Goal: Task Accomplishment & Management: Manage account settings

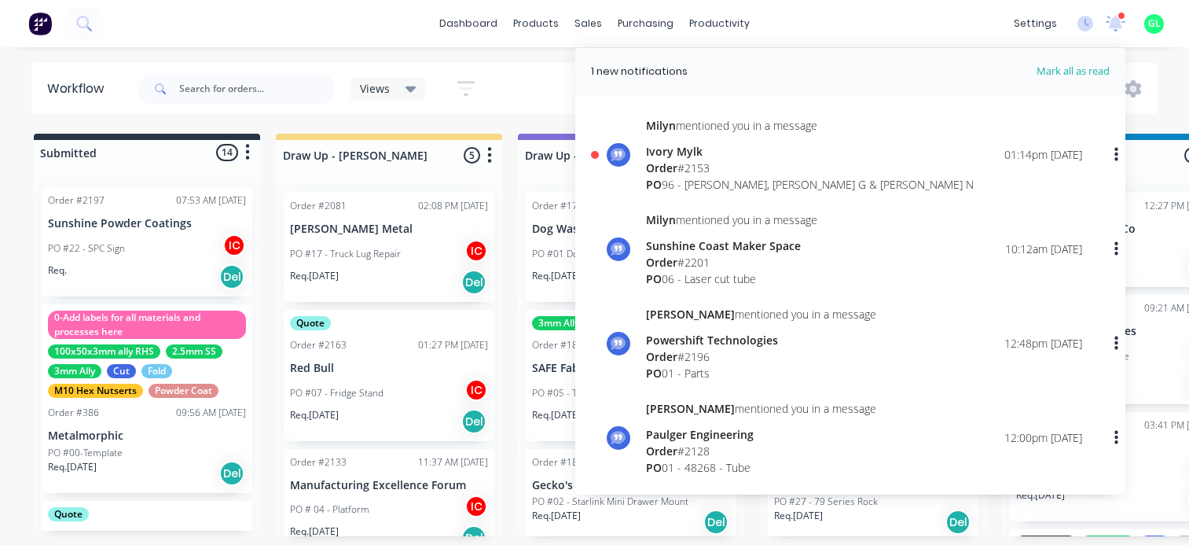
scroll to position [0, 2478]
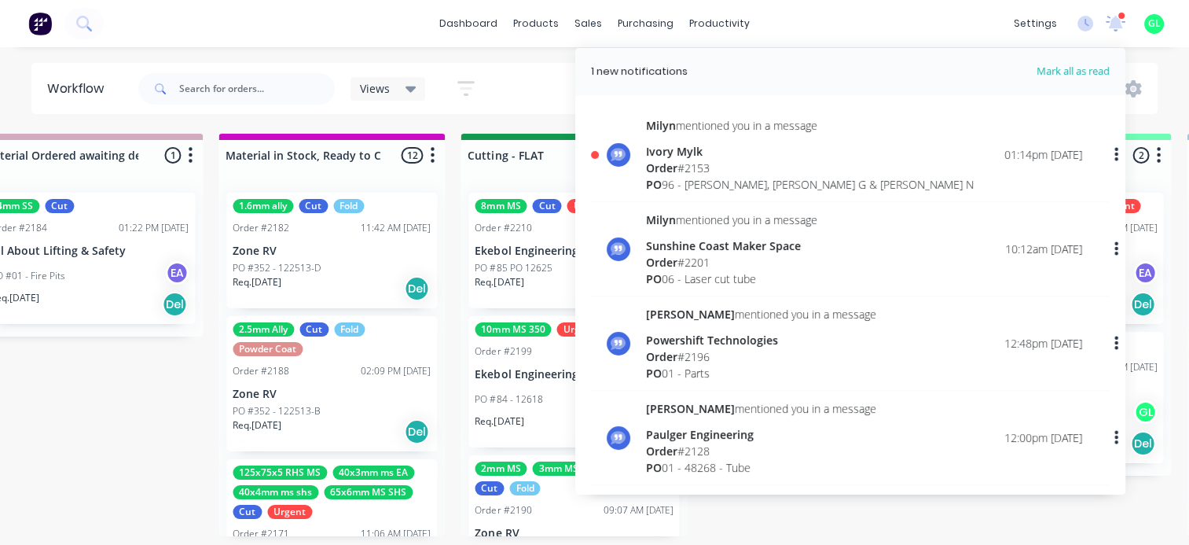
click at [751, 176] on div "PO 96 - [PERSON_NAME], [PERSON_NAME] G & [PERSON_NAME] N" at bounding box center [810, 184] width 328 height 17
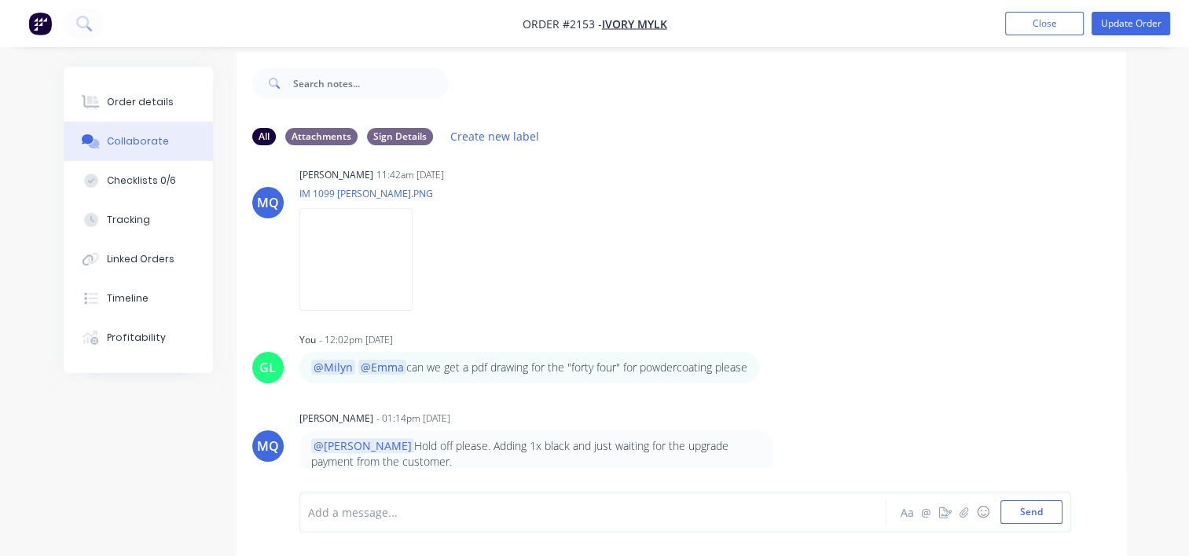
scroll to position [23, 0]
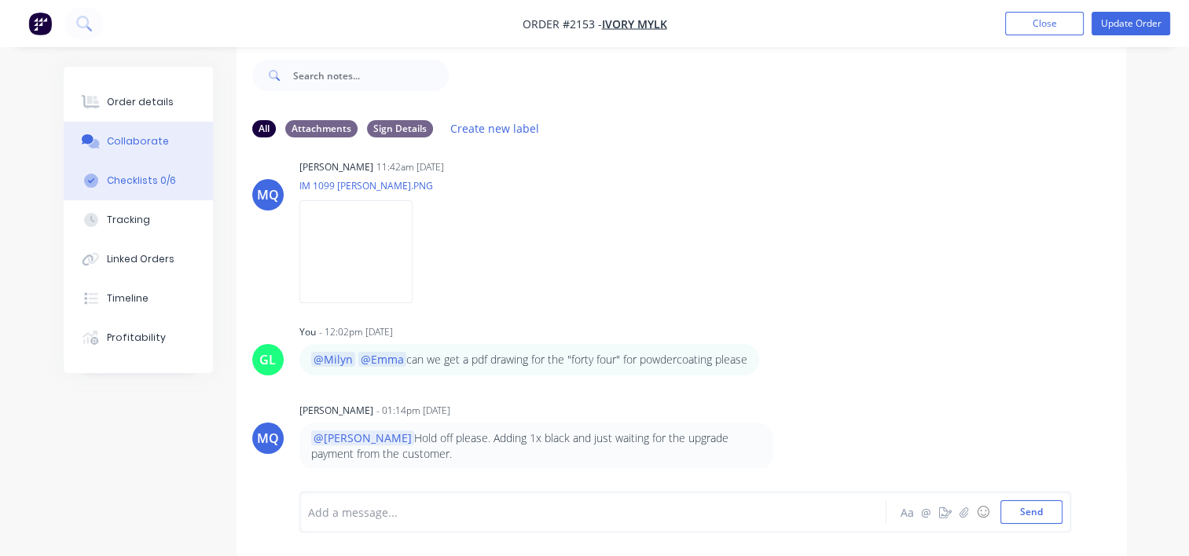
click at [142, 180] on div "Checklists 0/6" at bounding box center [141, 181] width 69 height 14
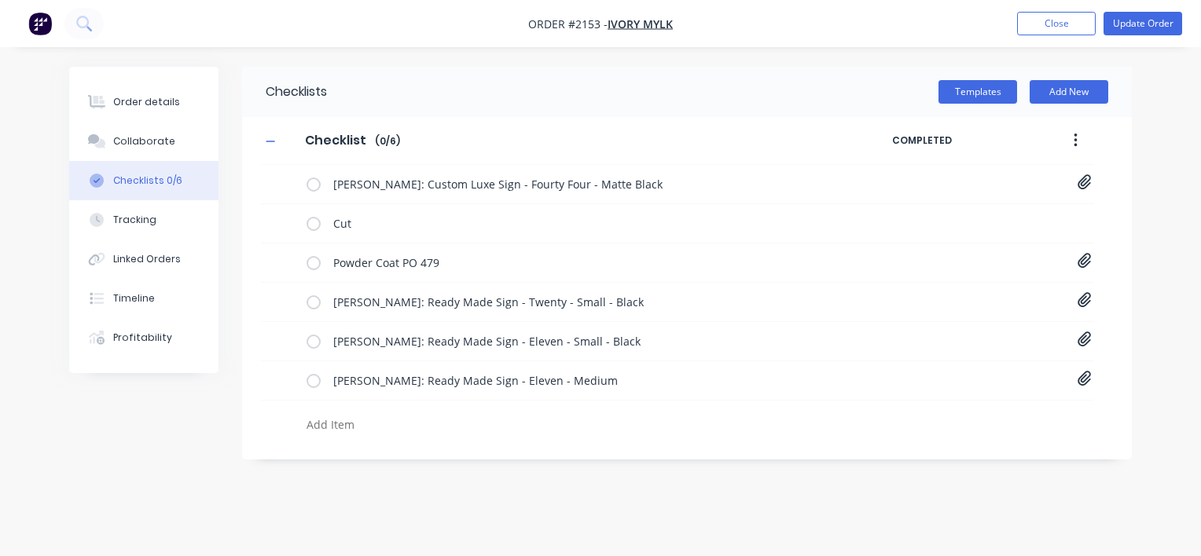
click at [769, 436] on div at bounding box center [560, 427] width 520 height 28
click at [1088, 507] on div "Order details Collaborate Checklists 0/6 Tracking Linked Orders Timeline Profit…" at bounding box center [600, 278] width 1201 height 556
click at [1084, 381] on icon at bounding box center [1084, 379] width 13 height 15
click at [981, 413] on link "11-Eleven[A] - 1102 [PERSON_NAME].pdf" at bounding box center [957, 414] width 183 height 17
click at [1088, 255] on icon at bounding box center [1085, 261] width 14 height 16
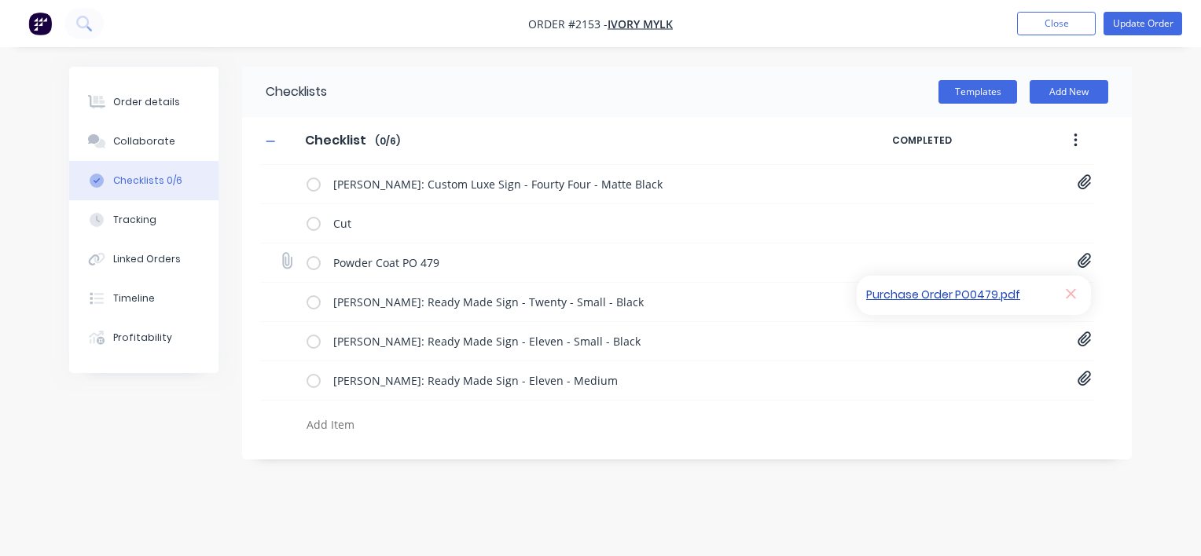
click at [918, 292] on link "Purchase Order PO0479.pdf" at bounding box center [957, 296] width 183 height 17
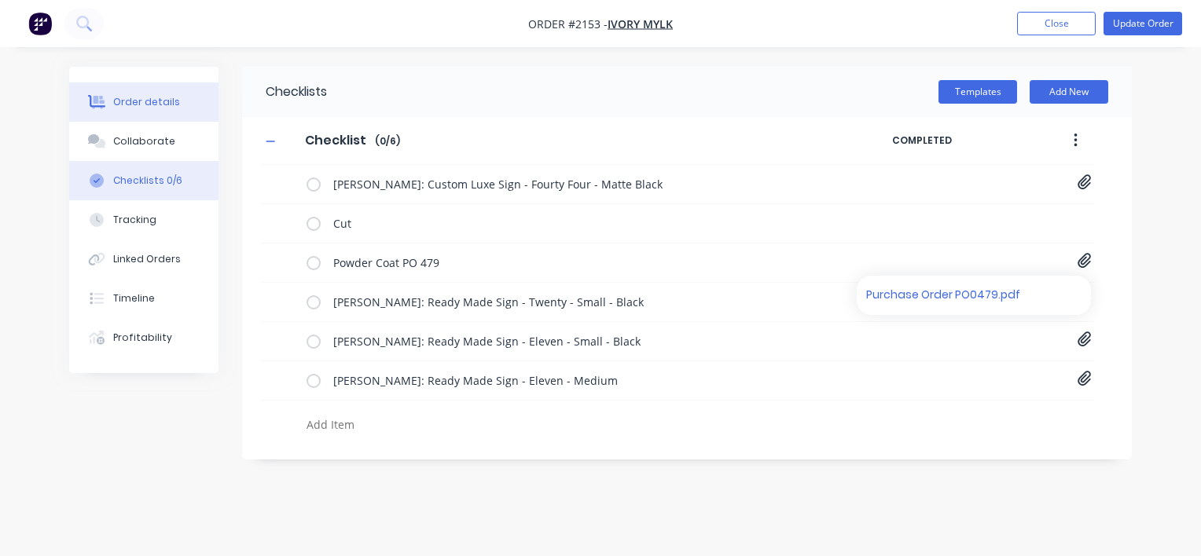
click at [149, 112] on button "Order details" at bounding box center [143, 102] width 149 height 39
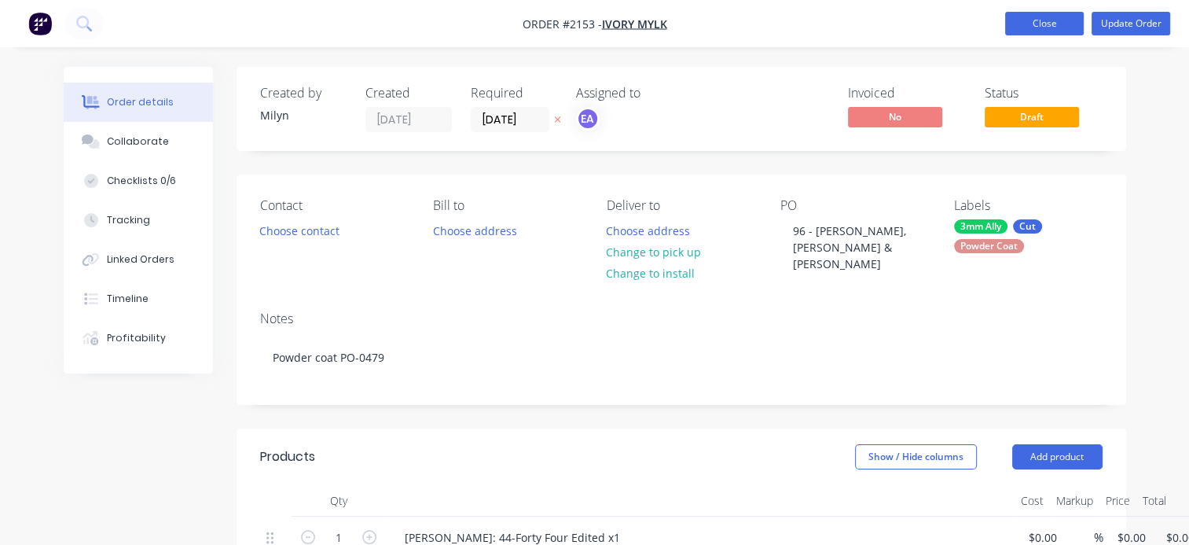
click at [1052, 28] on button "Close" at bounding box center [1044, 24] width 79 height 24
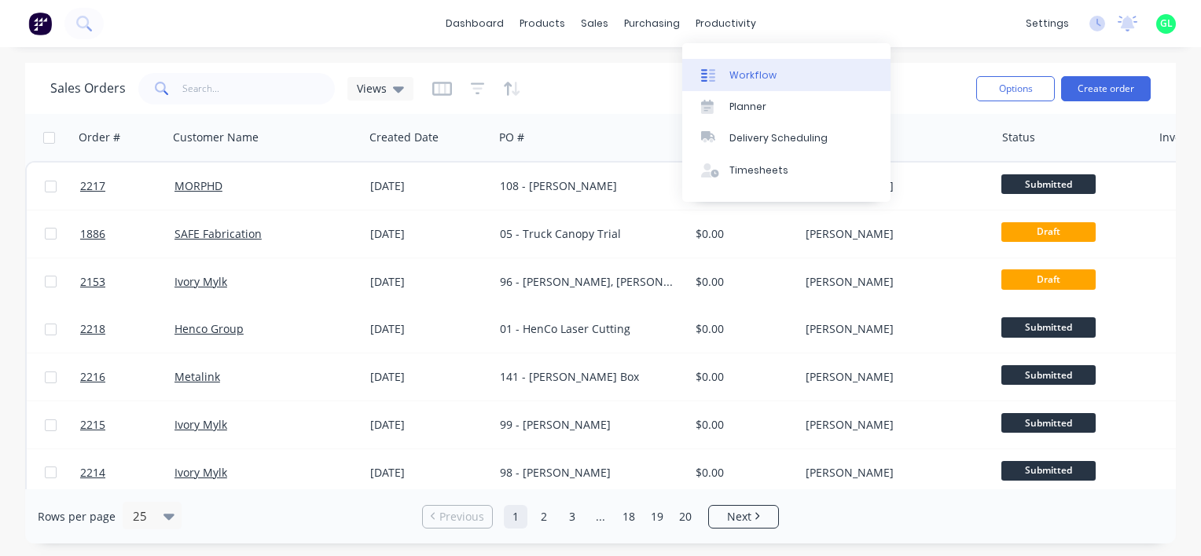
click at [740, 76] on div "Workflow" at bounding box center [752, 75] width 47 height 14
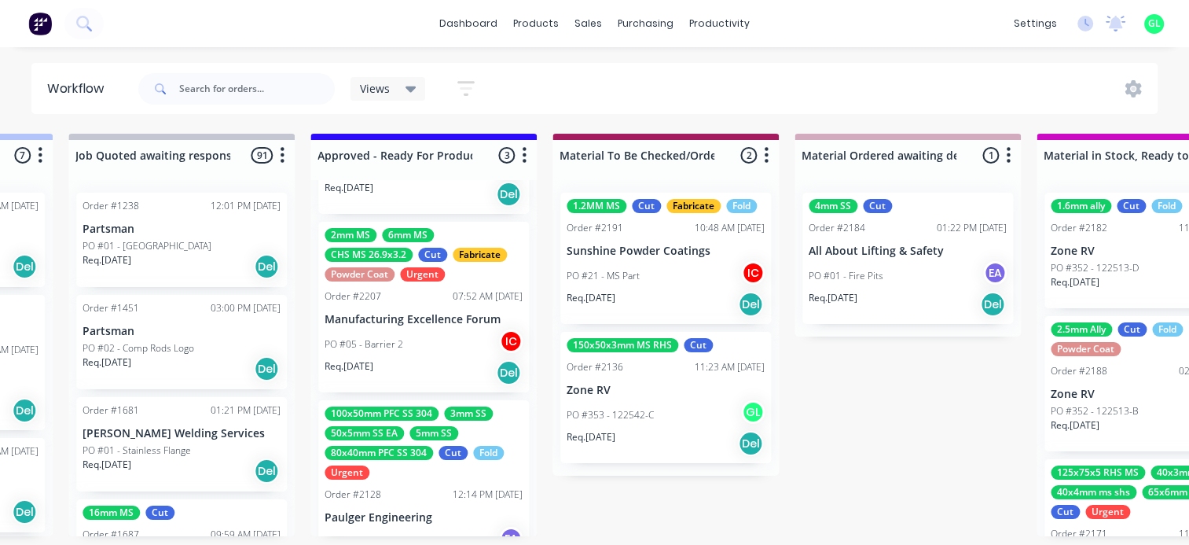
scroll to position [142, 0]
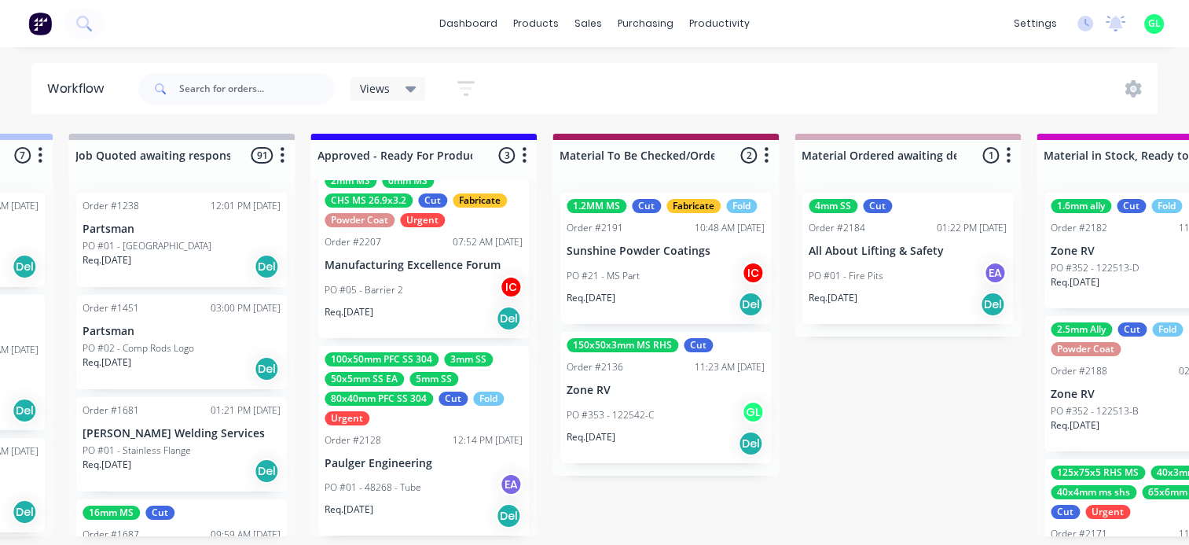
click at [406, 495] on div "PO #01 - 48268 - Tube EA" at bounding box center [424, 487] width 198 height 30
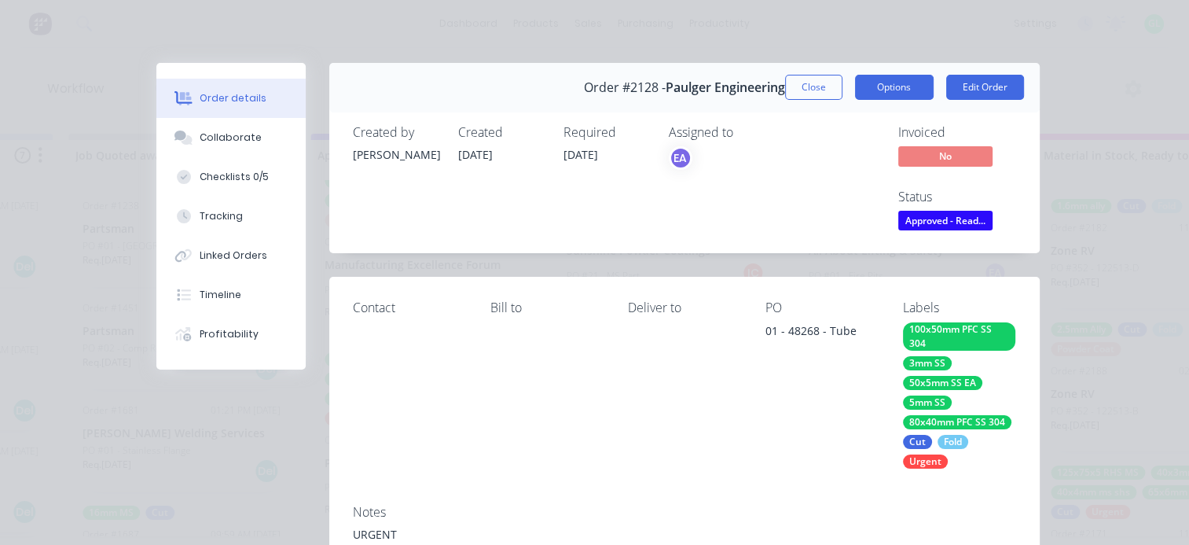
click at [876, 88] on button "Options" at bounding box center [894, 87] width 79 height 25
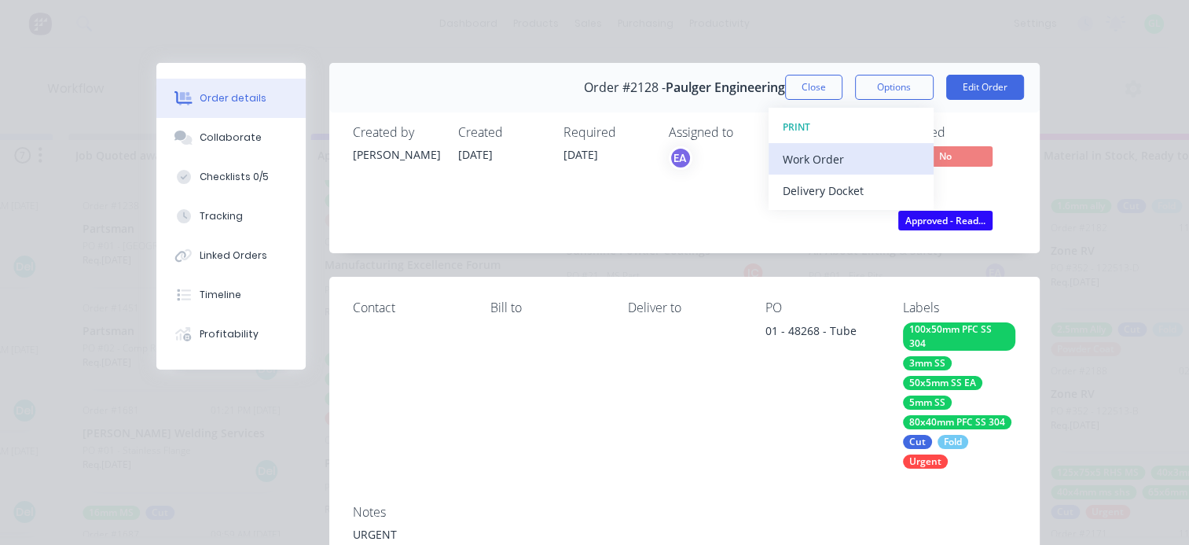
click at [806, 149] on div "Work Order" at bounding box center [851, 159] width 137 height 23
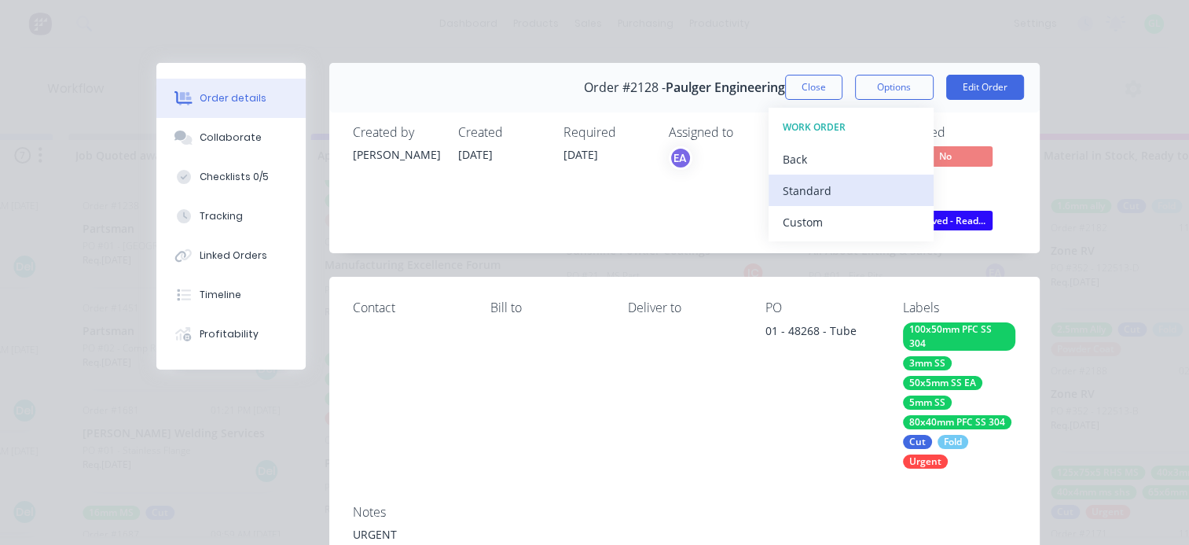
click at [791, 194] on div "Standard" at bounding box center [851, 190] width 137 height 23
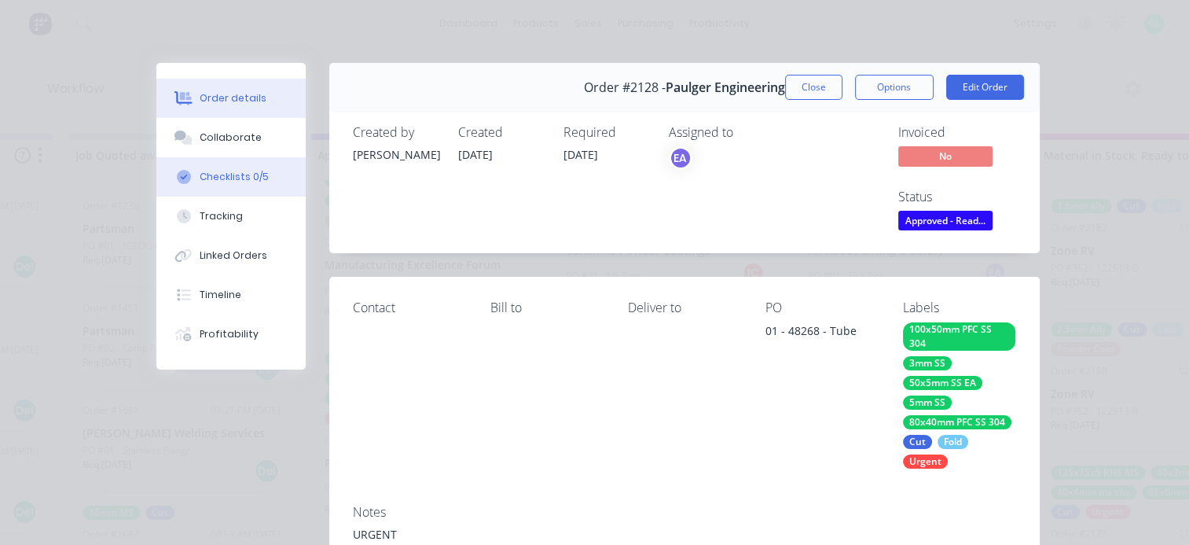
click at [229, 173] on div "Checklists 0/5" at bounding box center [234, 177] width 69 height 14
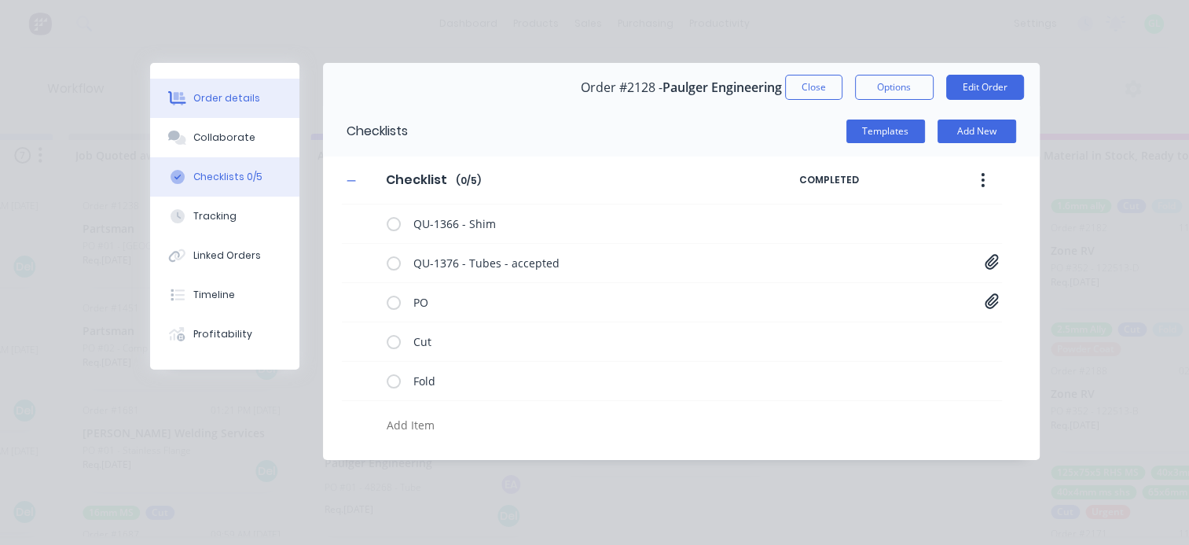
click at [247, 97] on div "Order details" at bounding box center [226, 98] width 67 height 14
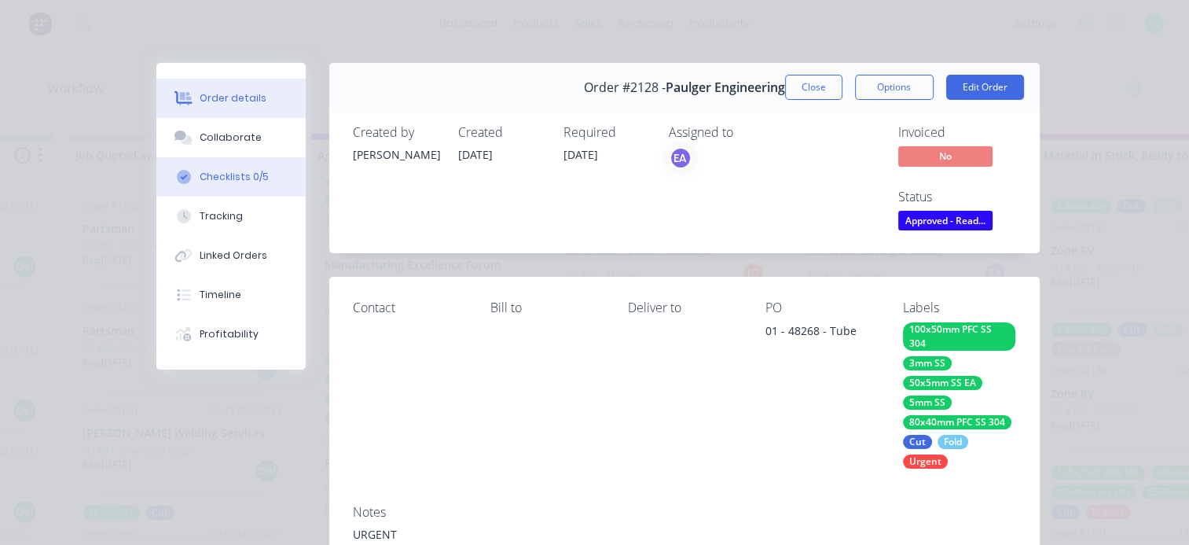
click at [219, 176] on div "Checklists 0/5" at bounding box center [234, 177] width 69 height 14
type textarea "x"
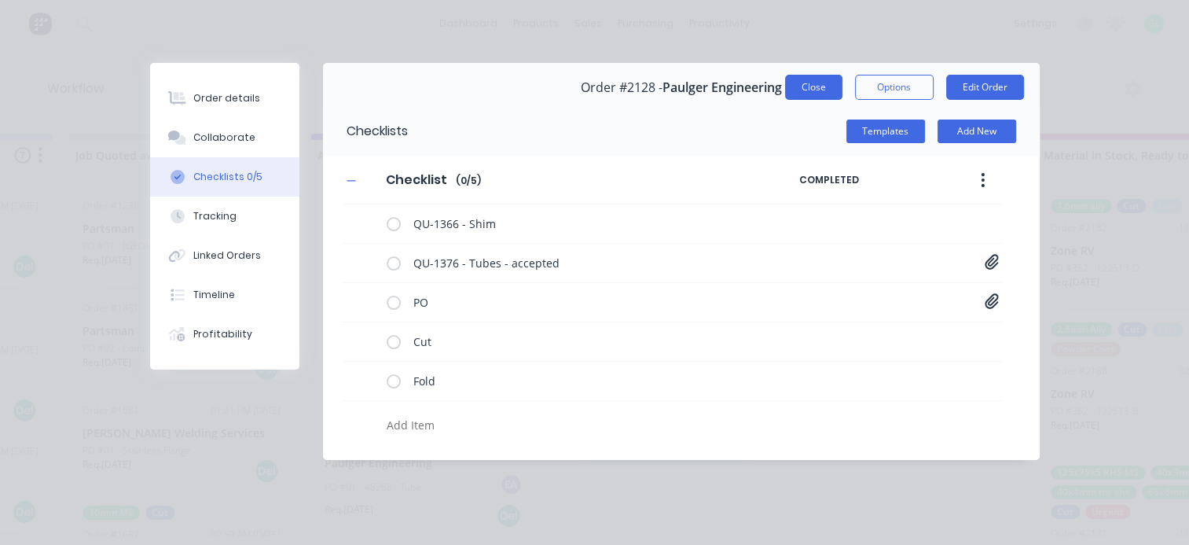
click at [817, 90] on button "Close" at bounding box center [813, 87] width 57 height 25
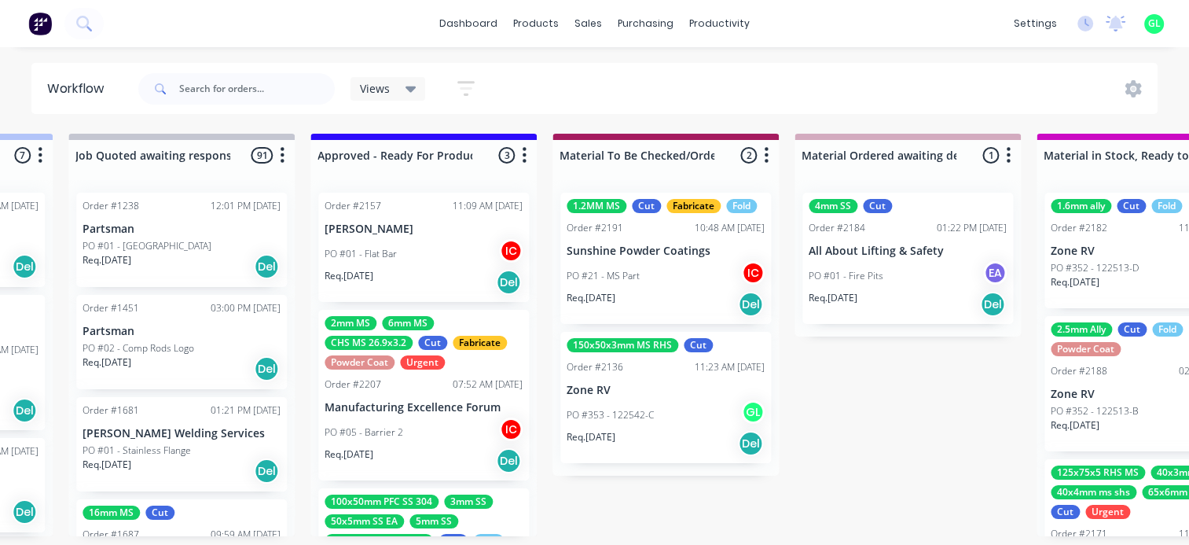
scroll to position [0, 1660]
click at [409, 455] on div "Req. [DATE] Del" at bounding box center [424, 460] width 198 height 27
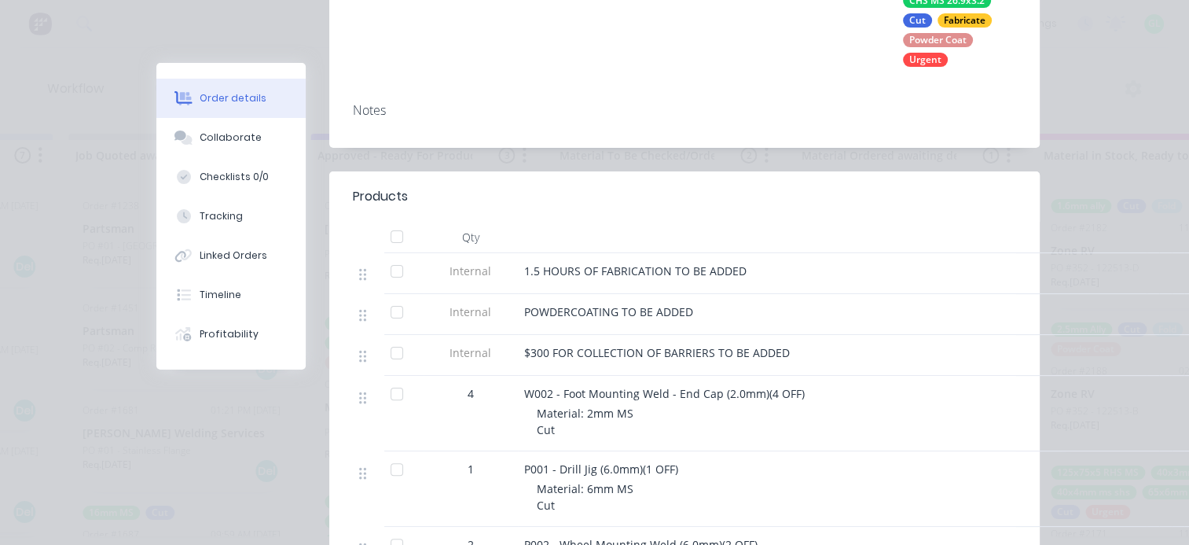
scroll to position [37, 0]
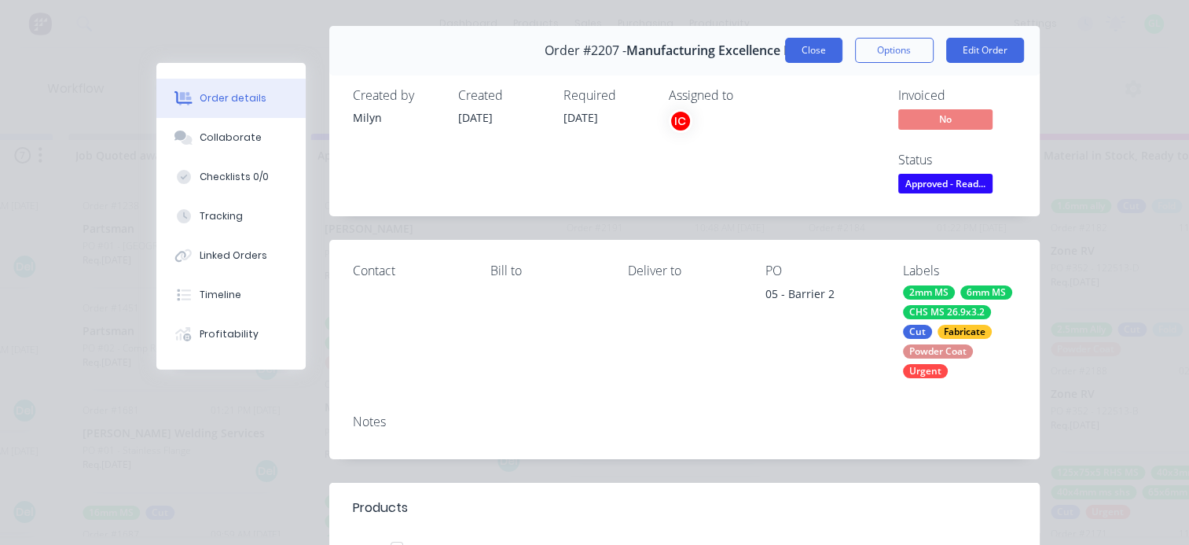
click at [814, 58] on button "Close" at bounding box center [813, 50] width 57 height 25
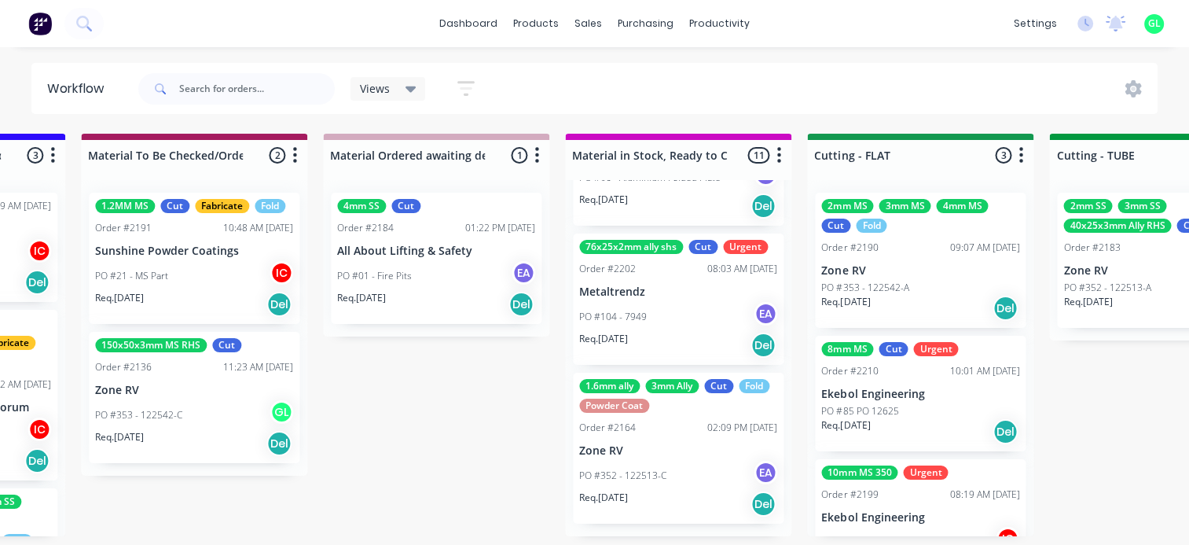
scroll to position [3, 2132]
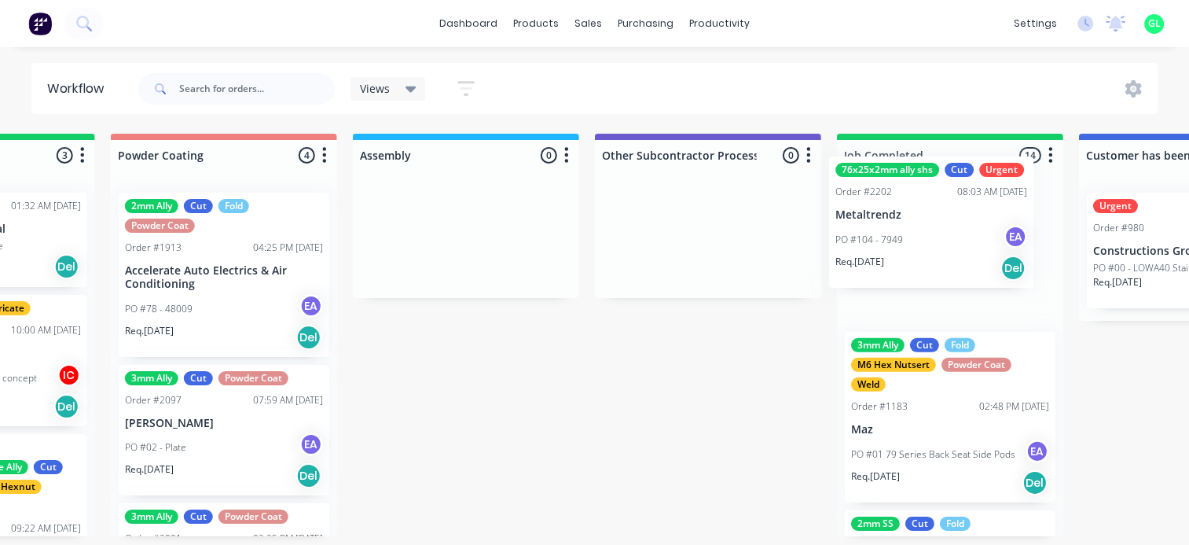
drag, startPoint x: 624, startPoint y: 325, endPoint x: 876, endPoint y: 247, distance: 263.3
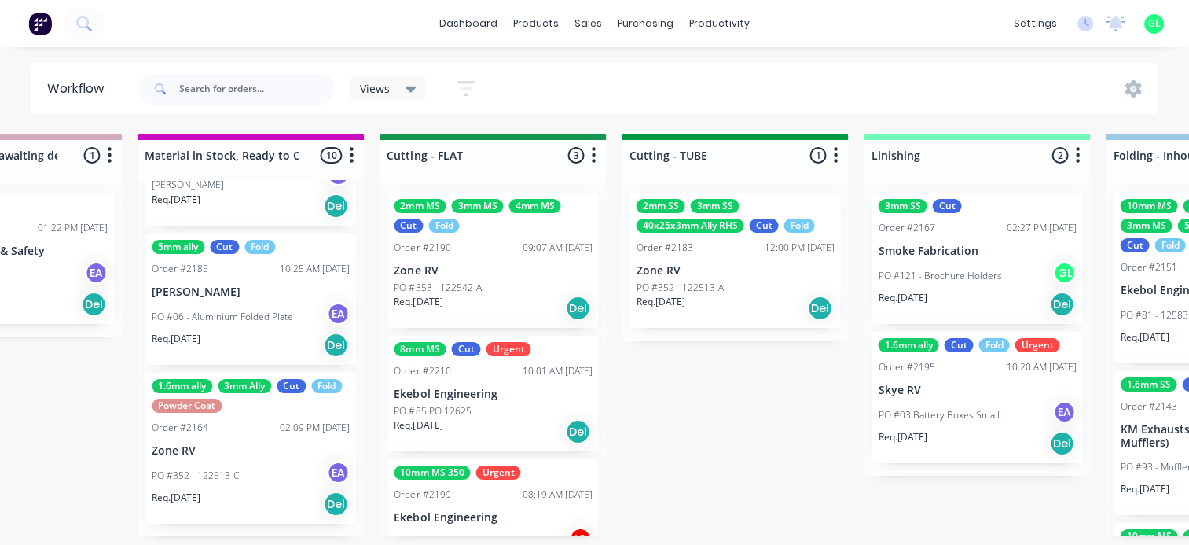
scroll to position [3, 2552]
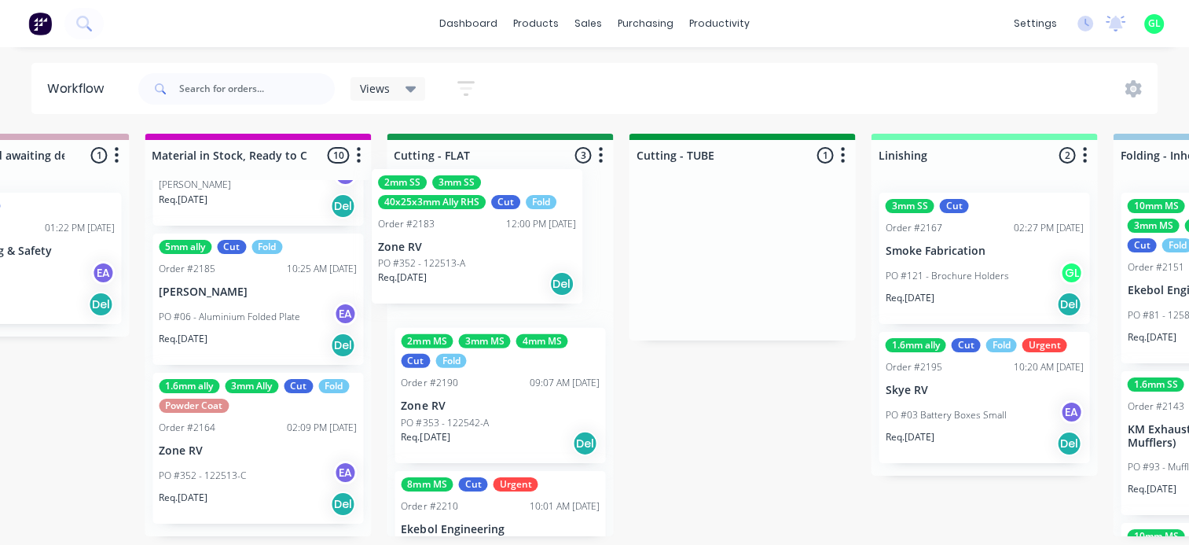
drag, startPoint x: 751, startPoint y: 279, endPoint x: 481, endPoint y: 261, distance: 270.2
click at [481, 261] on div "Submitted 14 Status colour #273444 hex #273444 Save Cancel Summaries Total orde…" at bounding box center [570, 335] width 6268 height 402
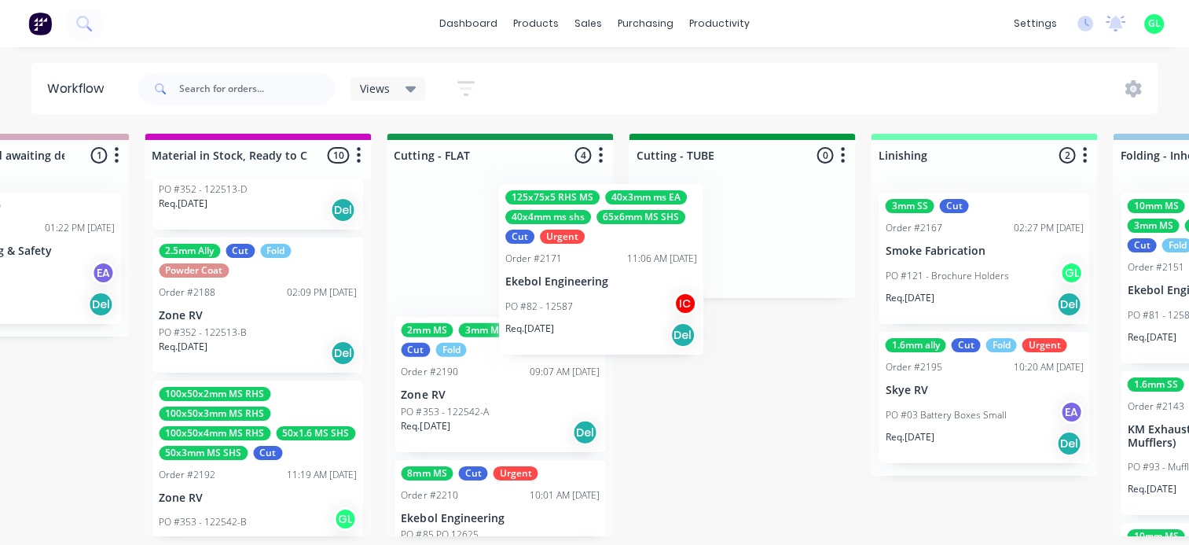
scroll to position [3, 2551]
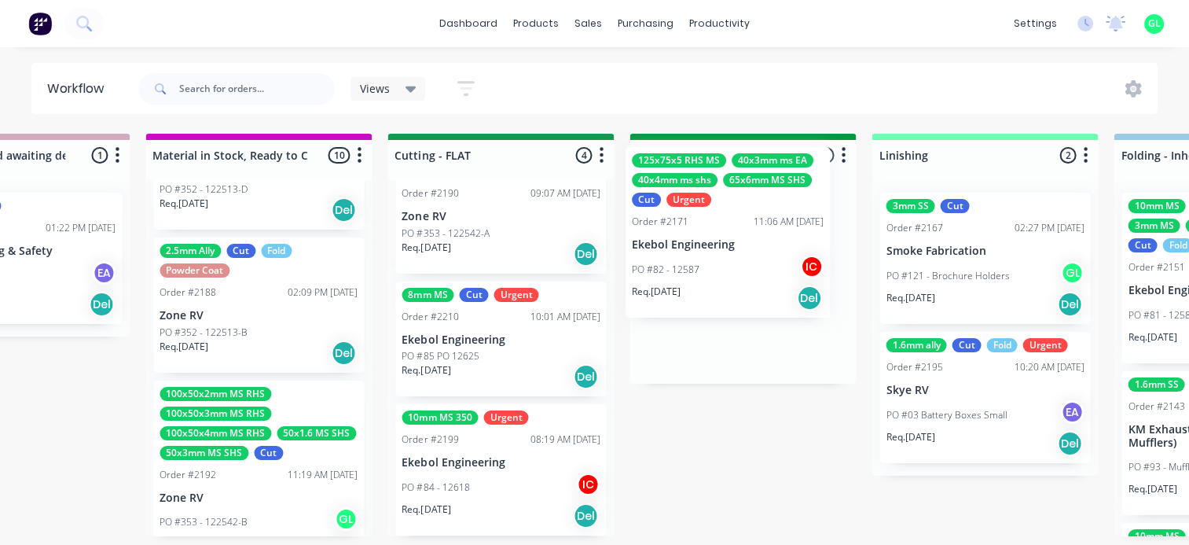
drag, startPoint x: 424, startPoint y: 383, endPoint x: 704, endPoint y: 255, distance: 307.7
click at [704, 255] on div "Submitted 14 Status colour #273444 hex #273444 Save Cancel Summaries Total orde…" at bounding box center [571, 335] width 6268 height 402
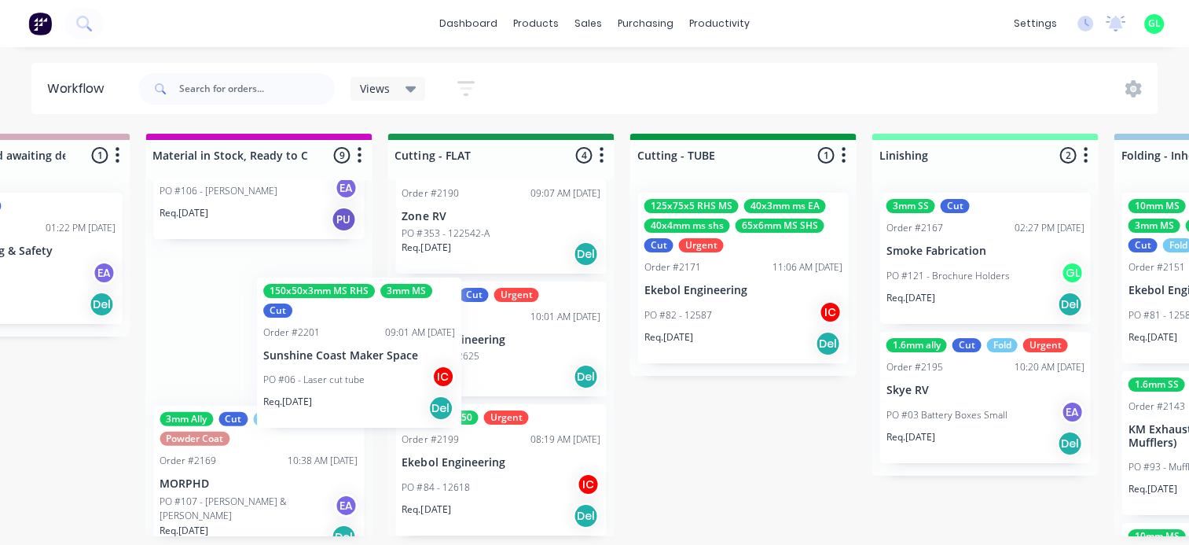
scroll to position [0, 2551]
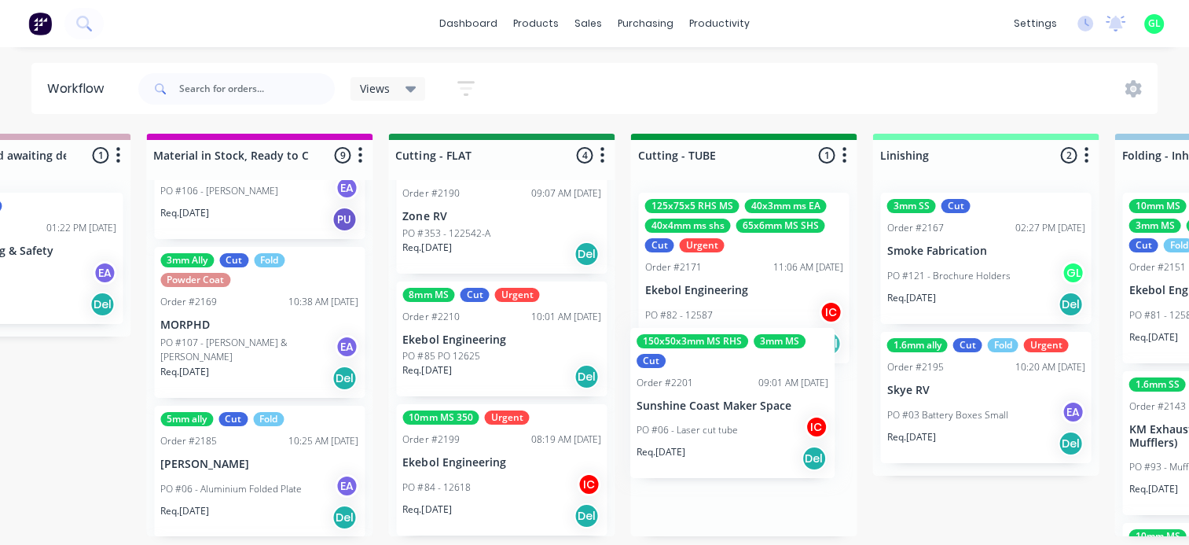
drag, startPoint x: 232, startPoint y: 360, endPoint x: 716, endPoint y: 424, distance: 488.4
click at [716, 424] on div "Submitted 14 Status colour #273444 hex #273444 Save Cancel Summaries Total orde…" at bounding box center [572, 335] width 6268 height 402
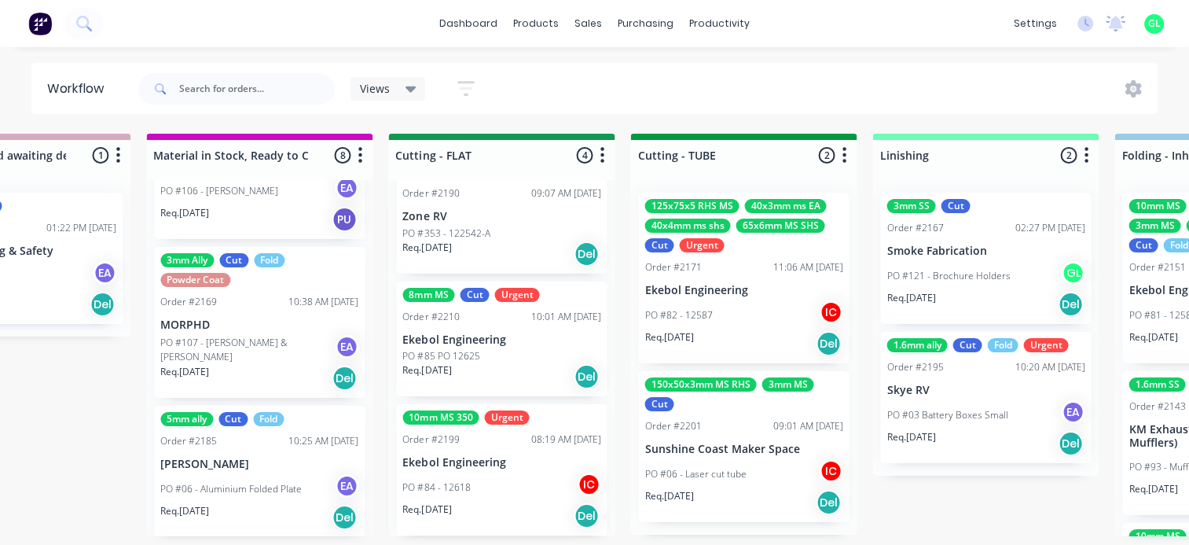
click at [1019, 508] on div "Submitted 14 Status colour #273444 hex #273444 Save Cancel Summaries Total orde…" at bounding box center [572, 335] width 6268 height 402
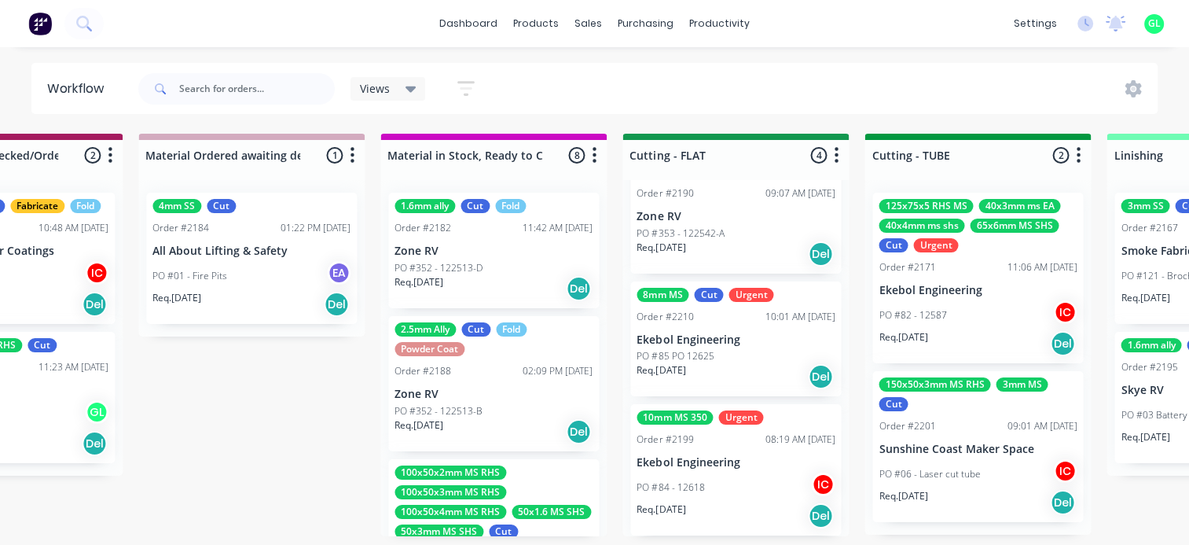
scroll to position [0, 2393]
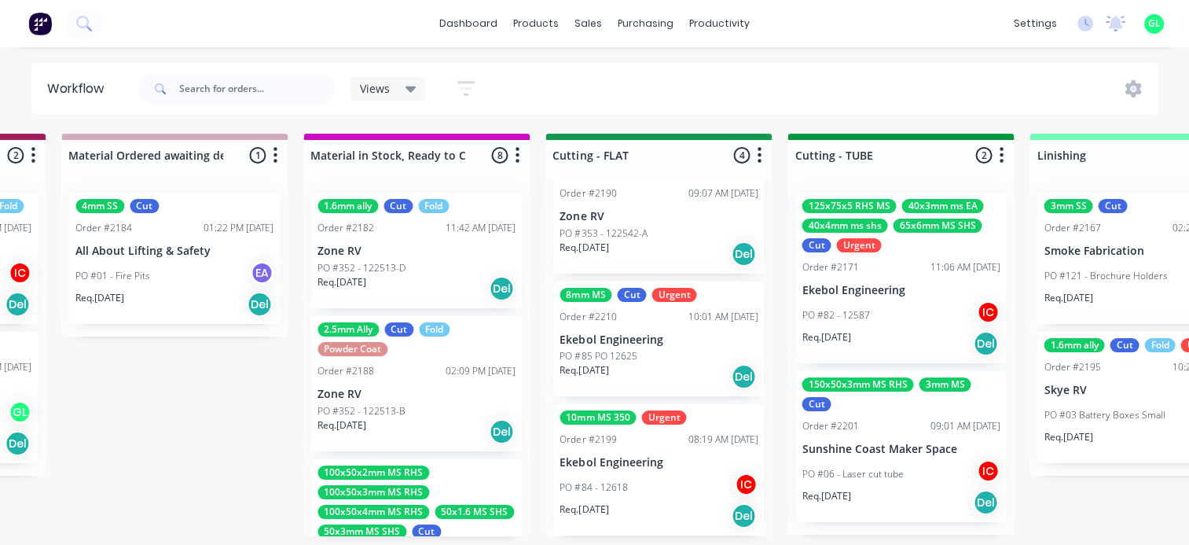
click at [880, 343] on div "Req. [DATE] Del" at bounding box center [901, 343] width 198 height 27
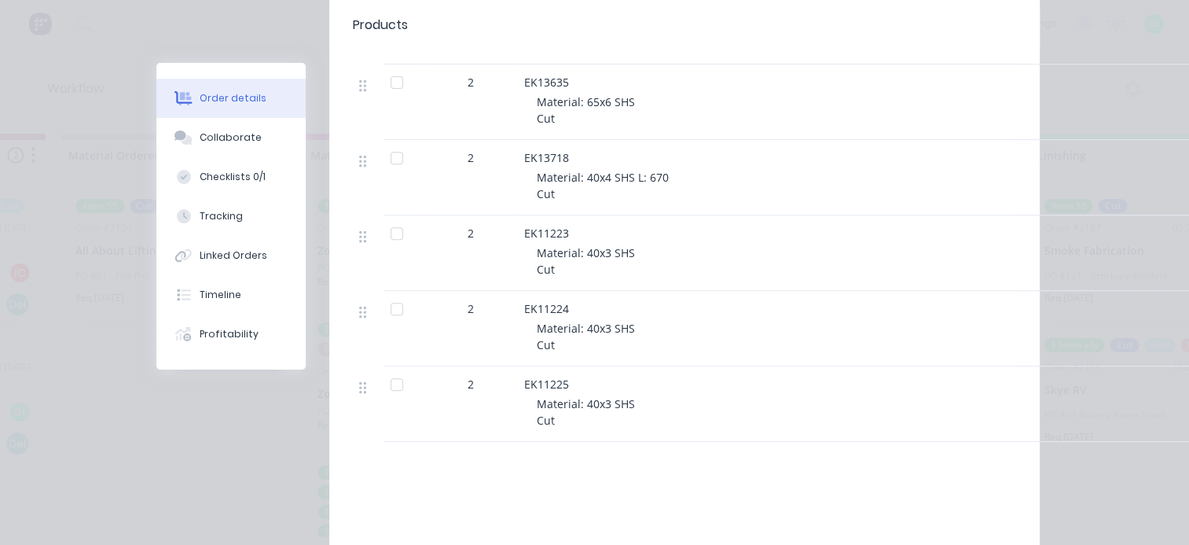
scroll to position [550, 0]
